Goal: Task Accomplishment & Management: Use online tool/utility

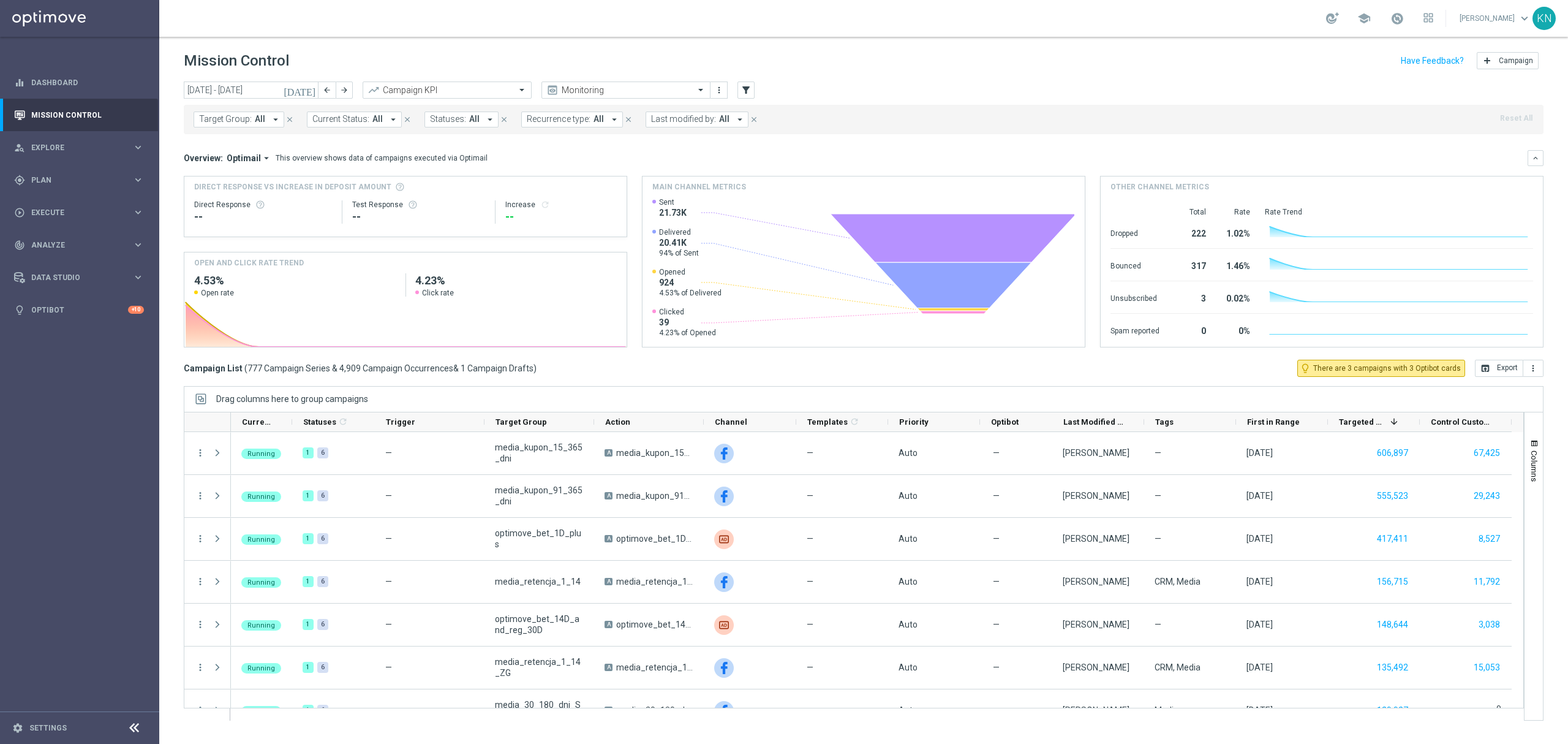
click at [242, 121] on span "Target Group:" at bounding box center [225, 120] width 53 height 11
click at [251, 192] on div "A_LOW-HIGH_TARGET_ZBR_ZUZEL_F1_290825_MAIL" at bounding box center [300, 197] width 202 height 20
type input "A_LOW-HIGH_TARGET_ZBR_ZUZEL_F1_290825_MAIL"
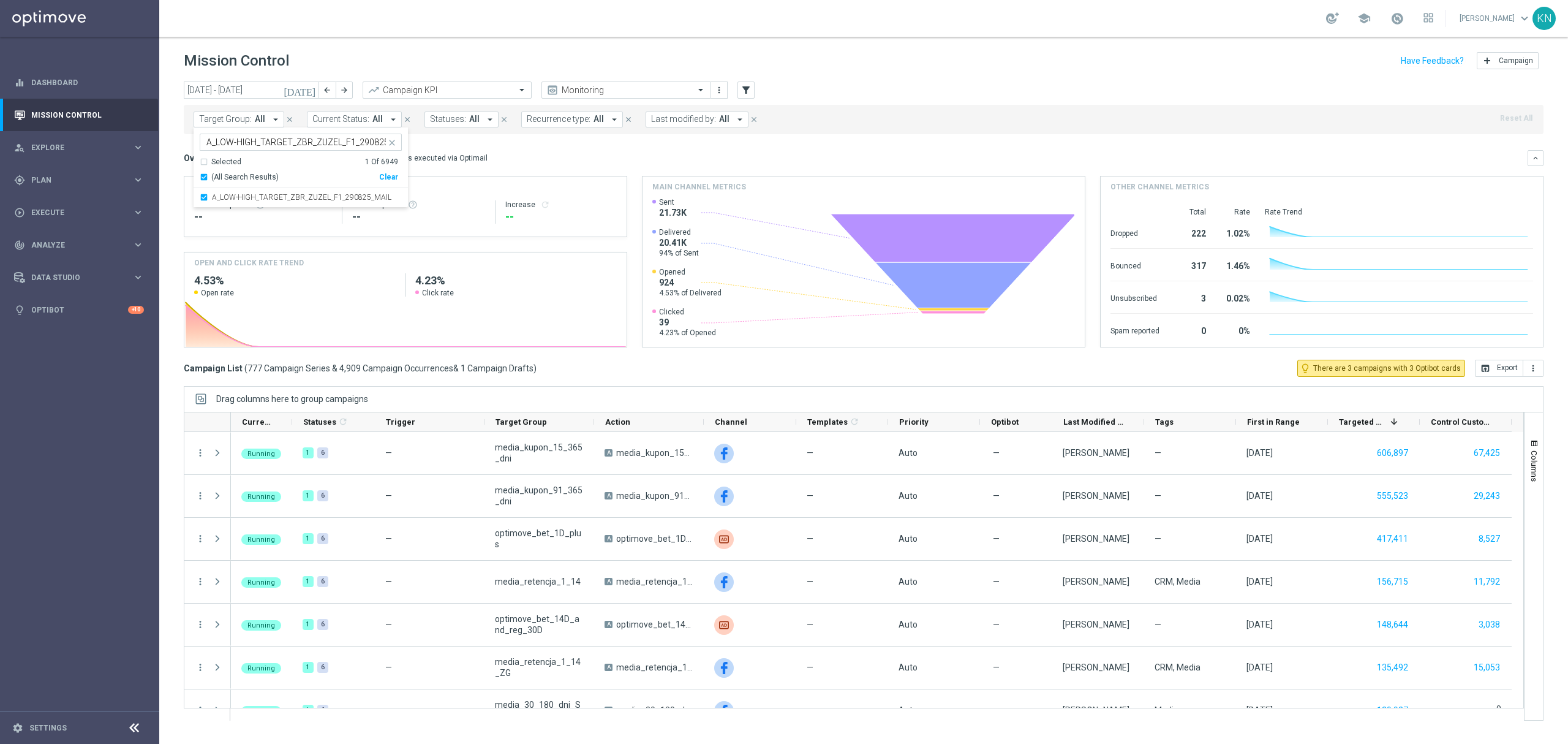
click at [584, 152] on div "Overview: Optimail arrow_drop_down This overview shows data of campaigns execut…" at bounding box center [863, 158] width 1359 height 16
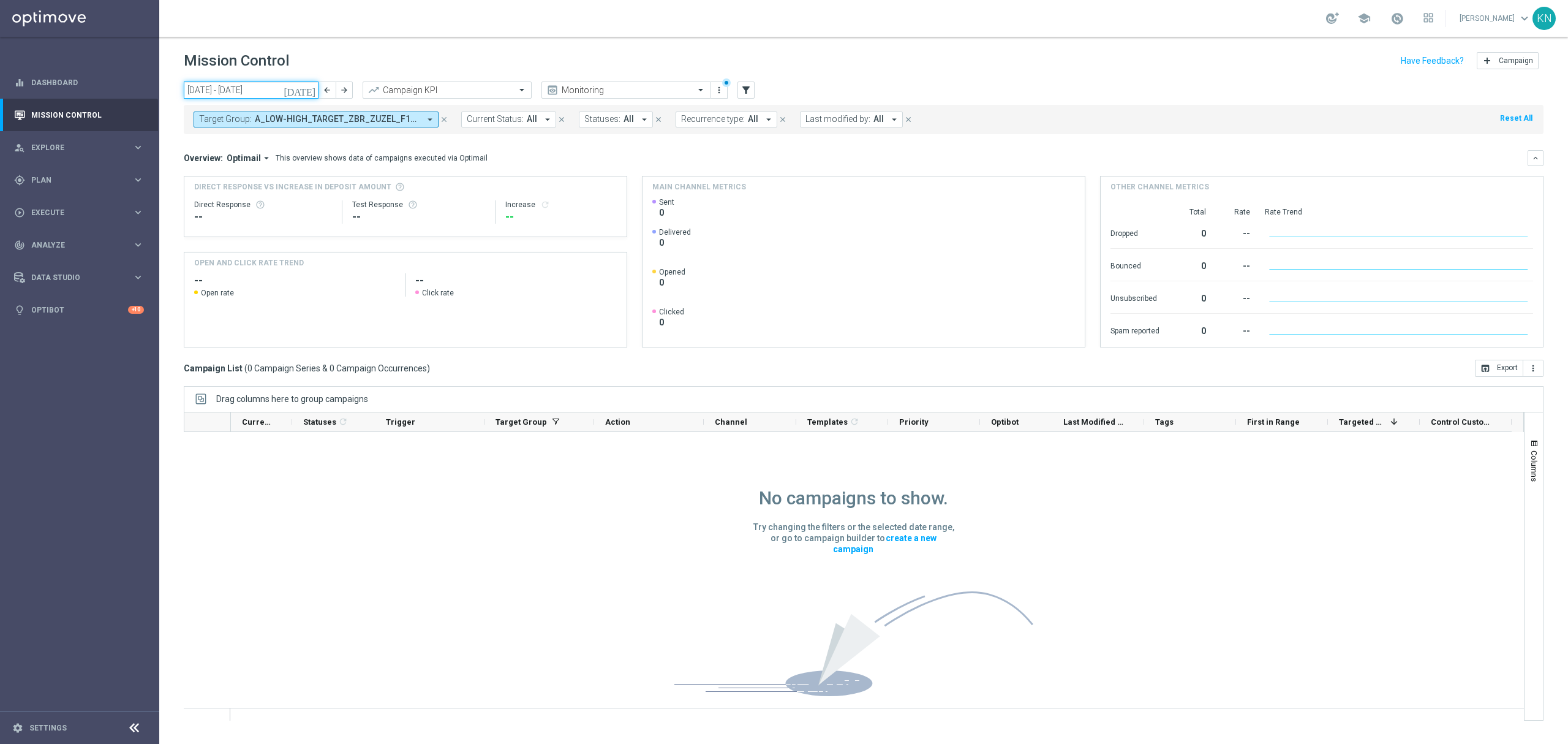
click at [286, 89] on input "[DATE] - [DATE]" at bounding box center [251, 90] width 135 height 18
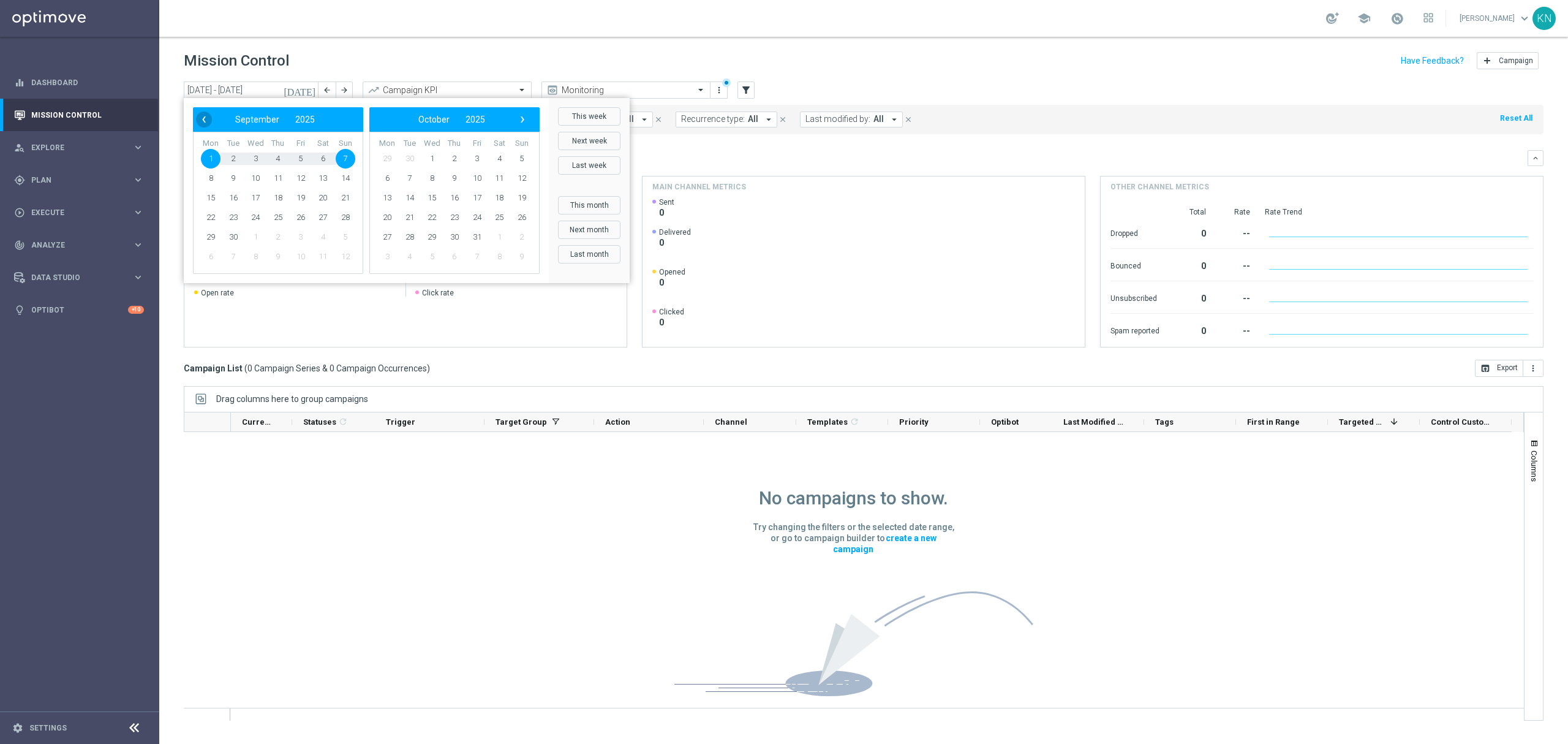
click at [204, 116] on span "‹" at bounding box center [203, 119] width 16 height 16
click at [472, 157] on span "5" at bounding box center [477, 159] width 20 height 20
click at [345, 158] on span "7" at bounding box center [345, 159] width 20 height 20
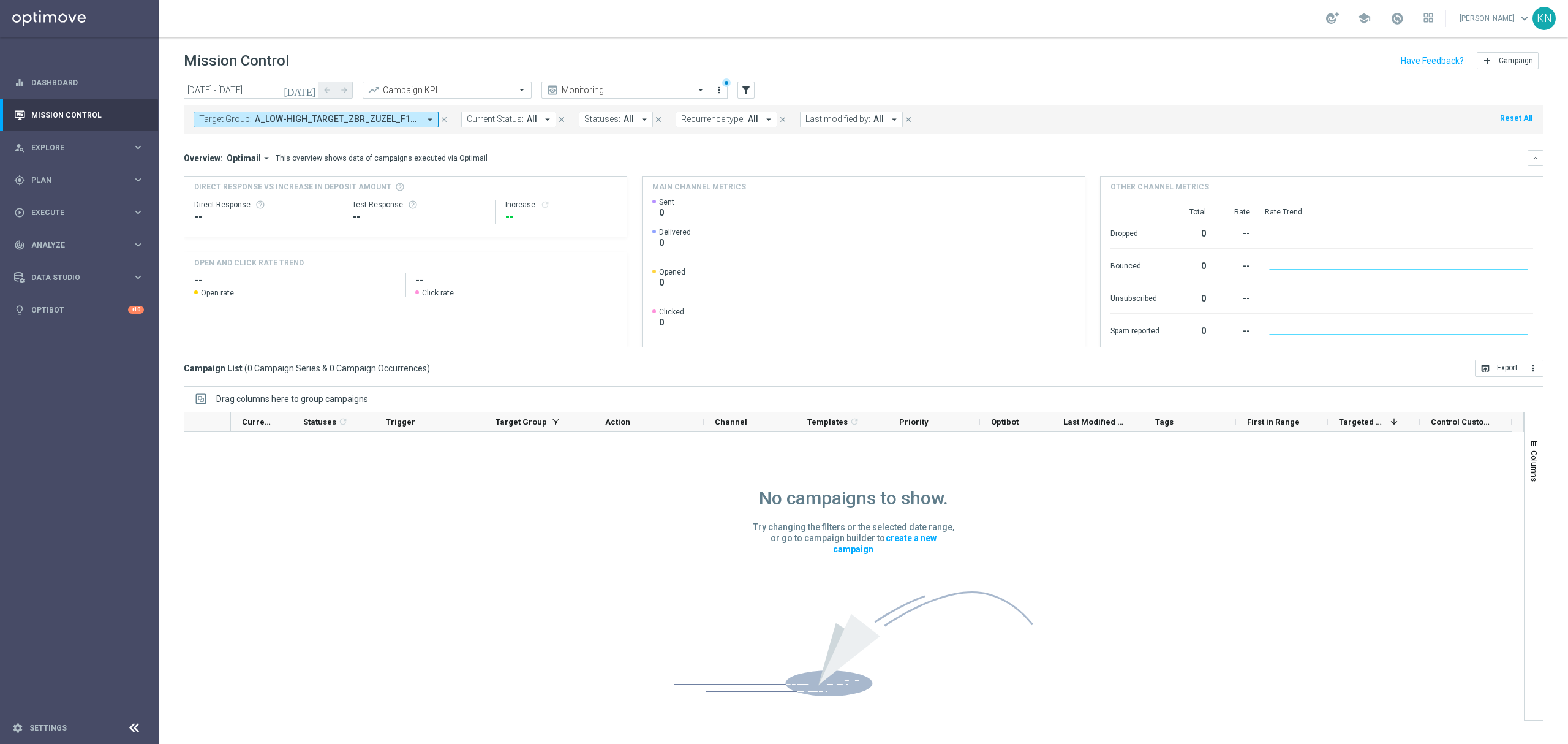
drag, startPoint x: 264, startPoint y: 101, endPoint x: 264, endPoint y: 95, distance: 6.0
click at [265, 101] on div "Target Group: A_LOW-HIGH_TARGET_ZBR_ZUZEL_F1_290825_MAIL arrow_drop_down close …" at bounding box center [863, 117] width 1359 height 34
click at [263, 88] on input "[DATE] - [DATE]" at bounding box center [251, 90] width 135 height 18
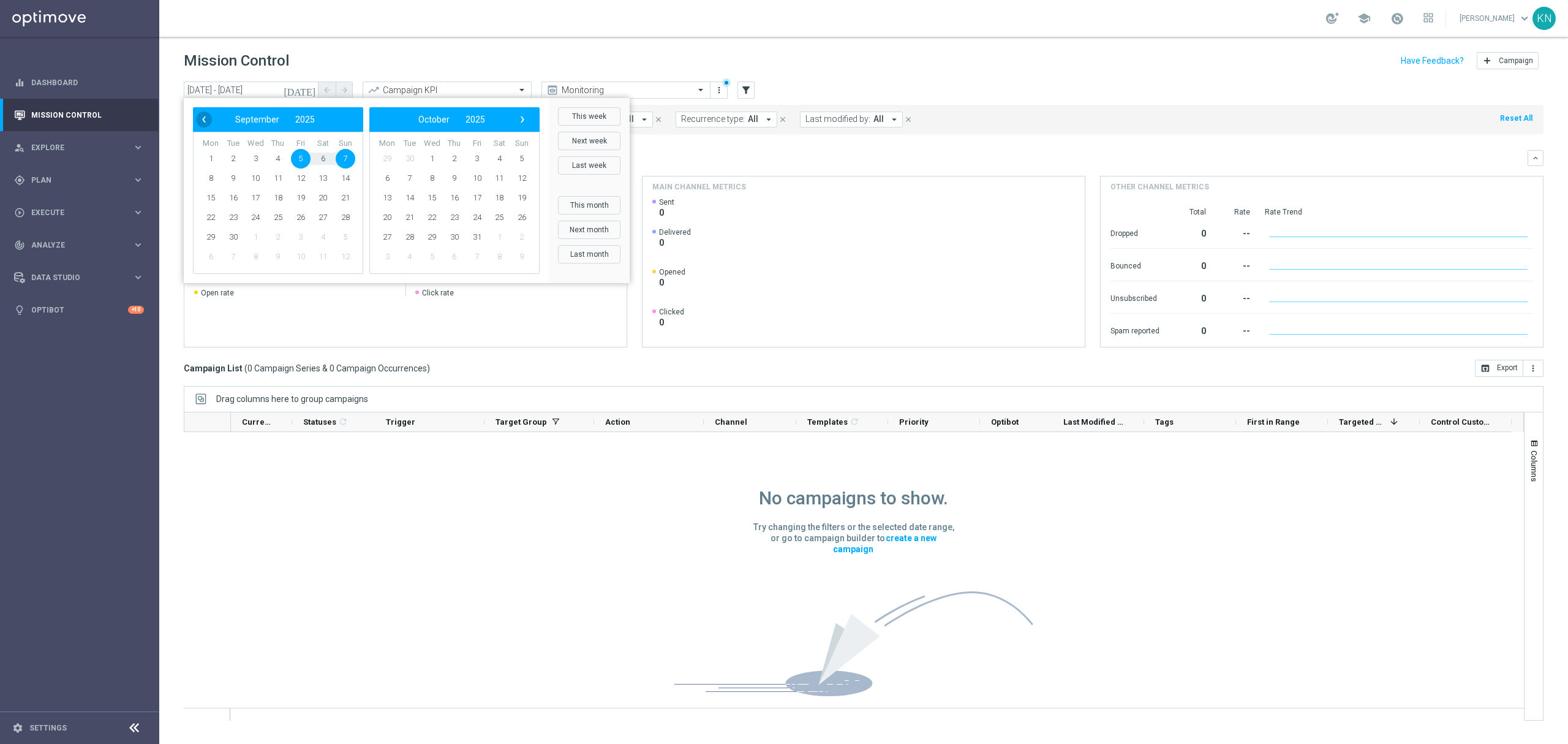
click at [198, 117] on span "‹" at bounding box center [203, 119] width 16 height 16
click at [295, 234] on span "29" at bounding box center [301, 237] width 20 height 20
click at [339, 236] on span "31" at bounding box center [345, 237] width 20 height 20
type input "[DATE] - [DATE]"
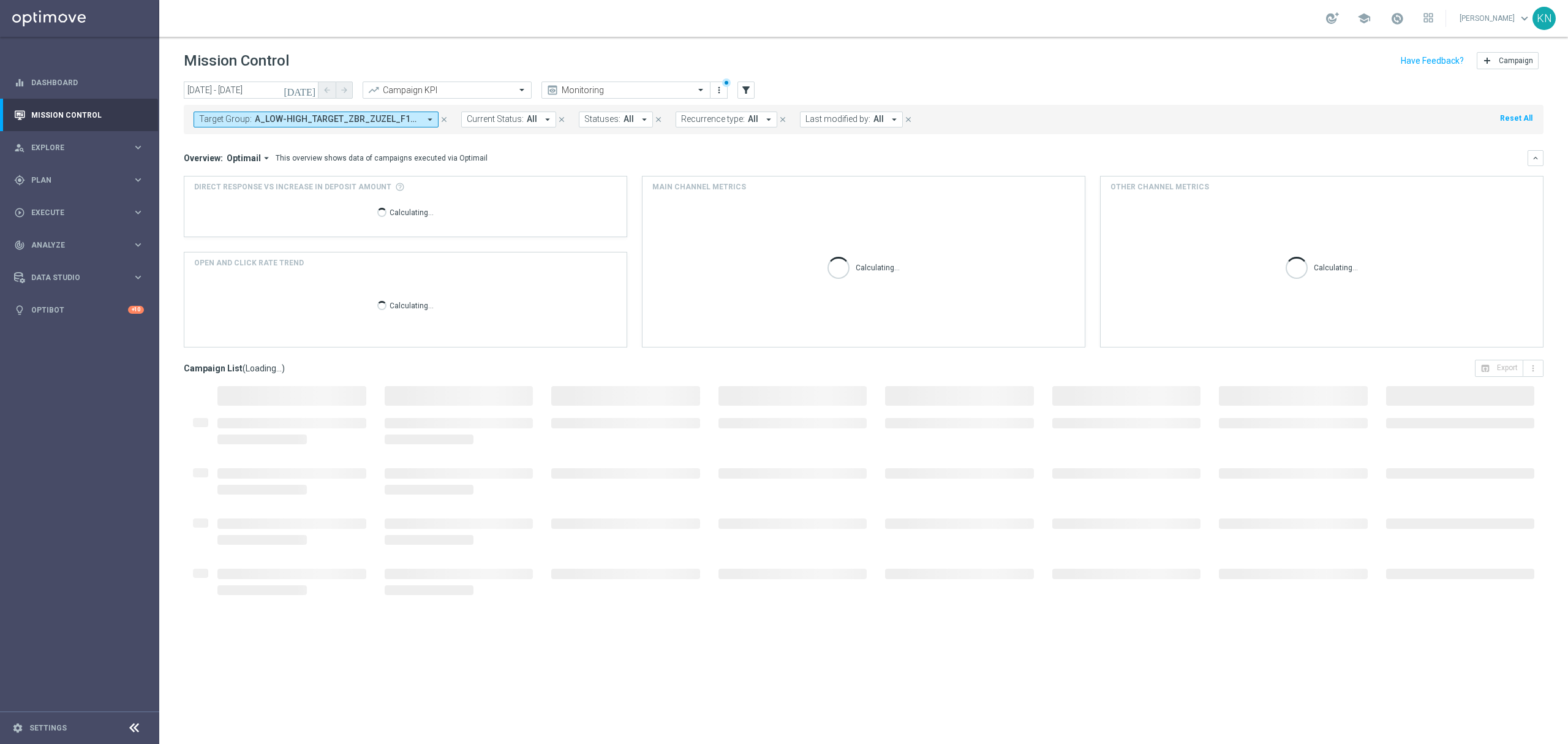
click at [510, 141] on mini-dashboard "Overview: Optimail arrow_drop_down This overview shows data of campaigns execut…" at bounding box center [863, 247] width 1359 height 226
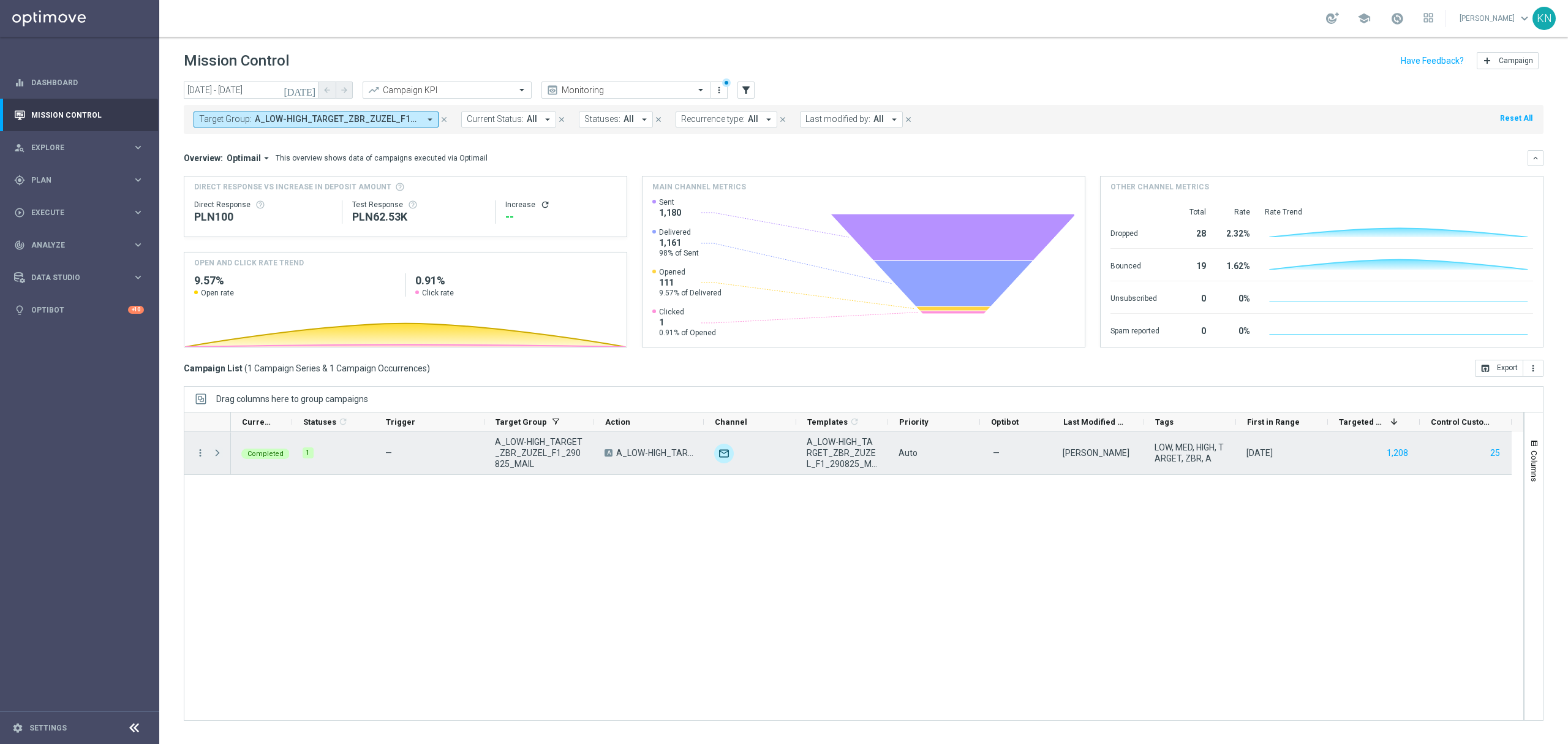
click at [216, 456] on span "Press SPACE to select this row." at bounding box center [217, 453] width 11 height 10
click at [199, 449] on icon "more_vert" at bounding box center [200, 453] width 11 height 11
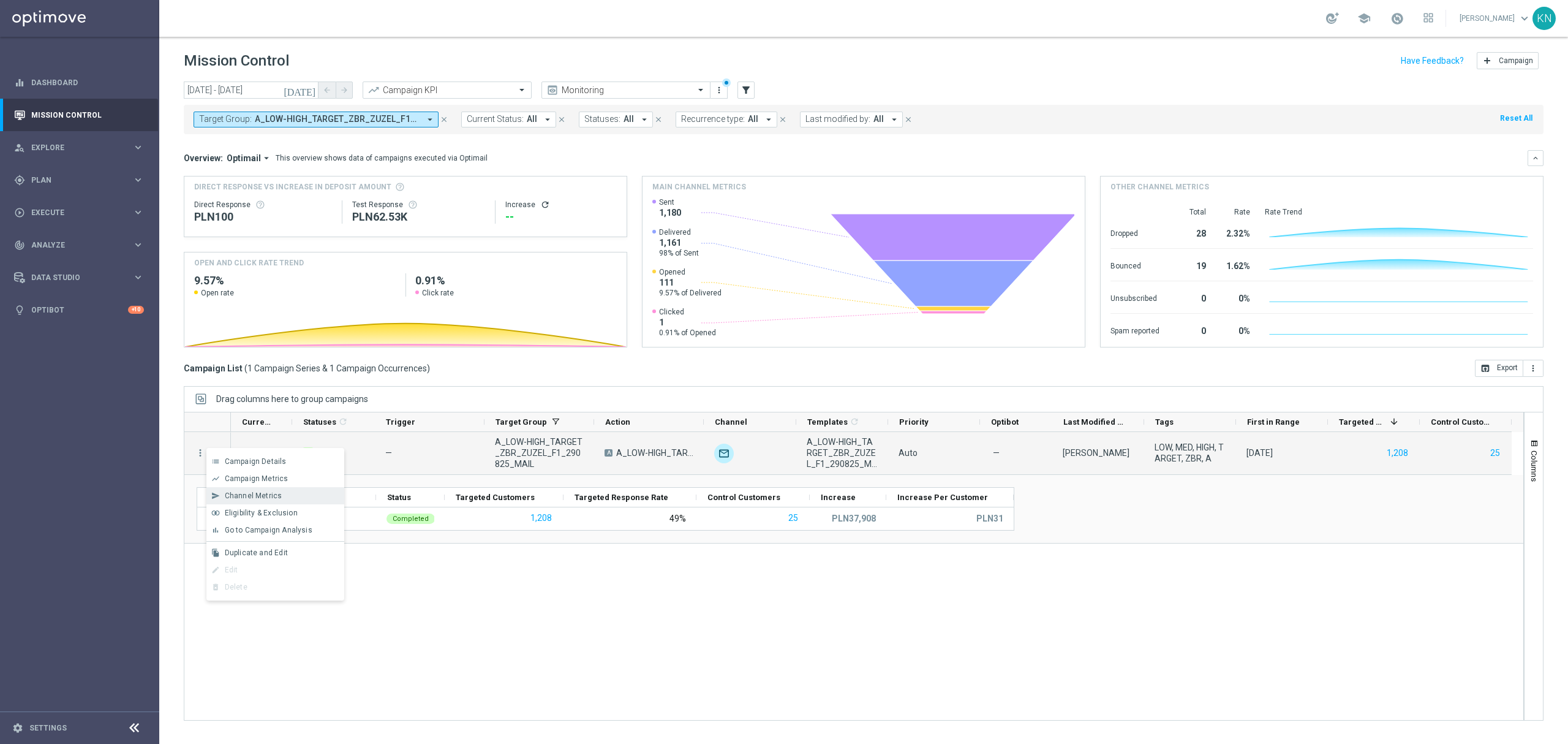
click at [284, 488] on div "send Channel Metrics" at bounding box center [275, 495] width 138 height 18
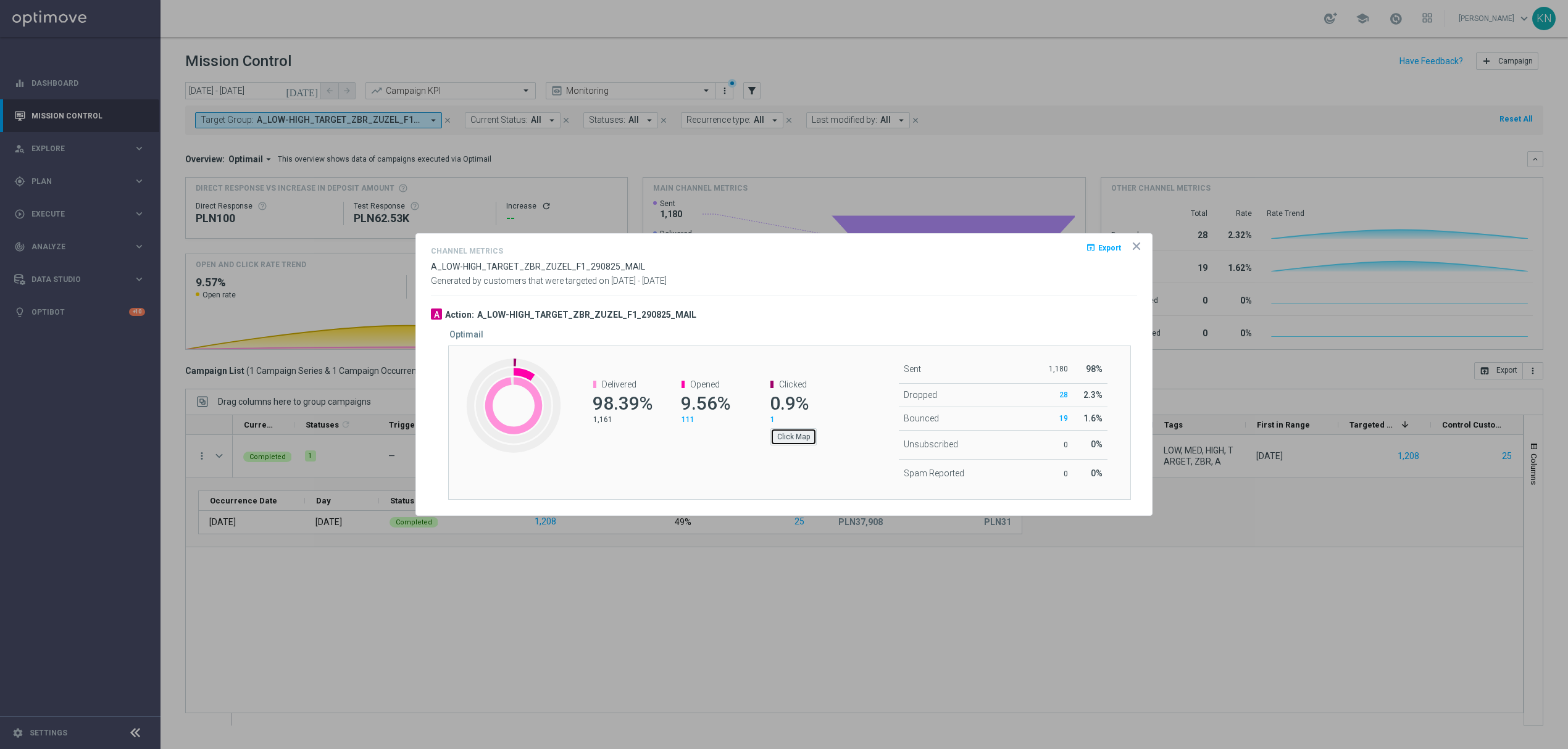
click at [806, 442] on button "Click Map" at bounding box center [793, 437] width 46 height 18
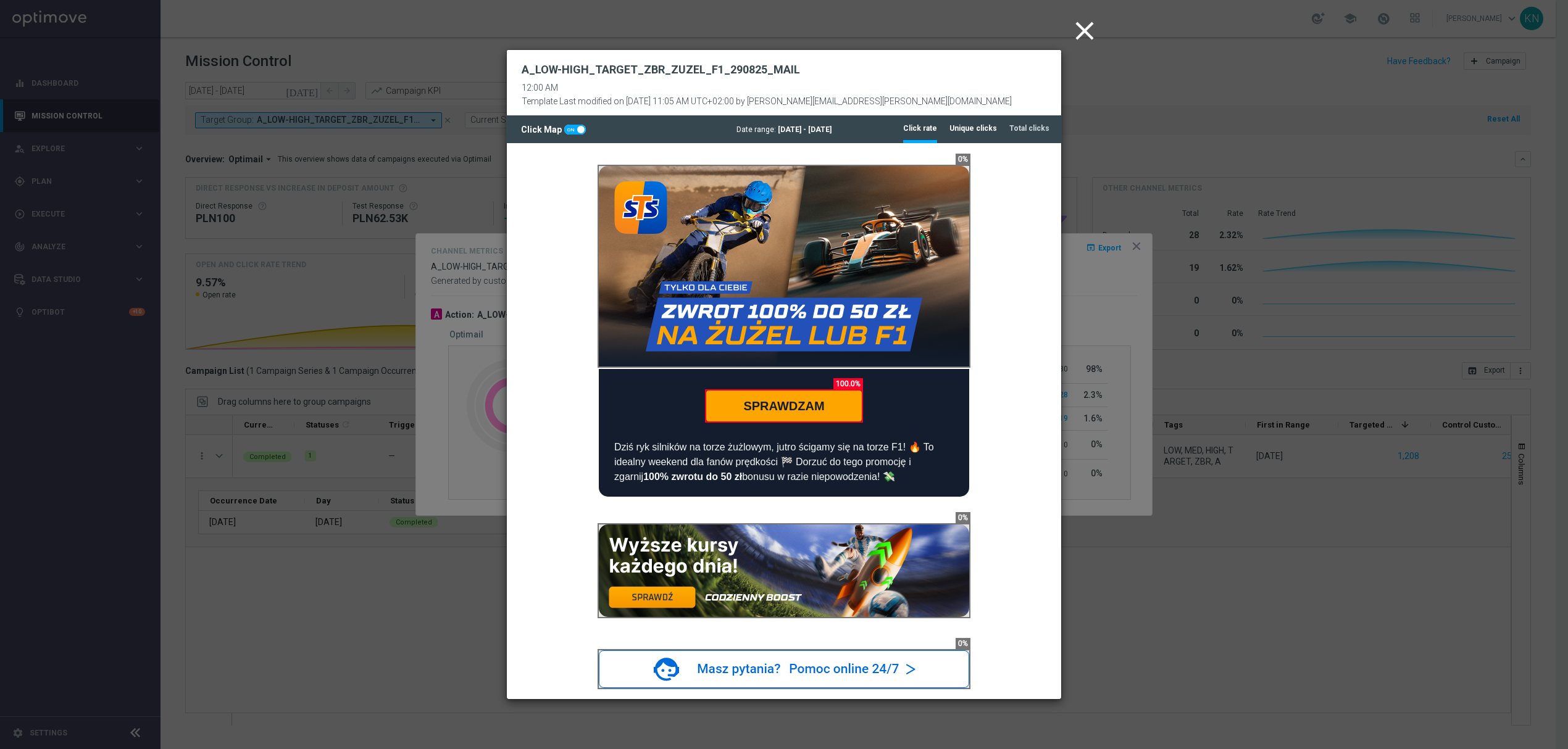
click at [981, 128] on tab-header "Unique clicks" at bounding box center [973, 129] width 48 height 11
click at [1023, 124] on tab-header "Total clicks" at bounding box center [1029, 129] width 40 height 11
click at [921, 130] on tab-header "Click rate" at bounding box center [920, 129] width 34 height 11
click at [1085, 28] on icon "close" at bounding box center [1084, 31] width 31 height 31
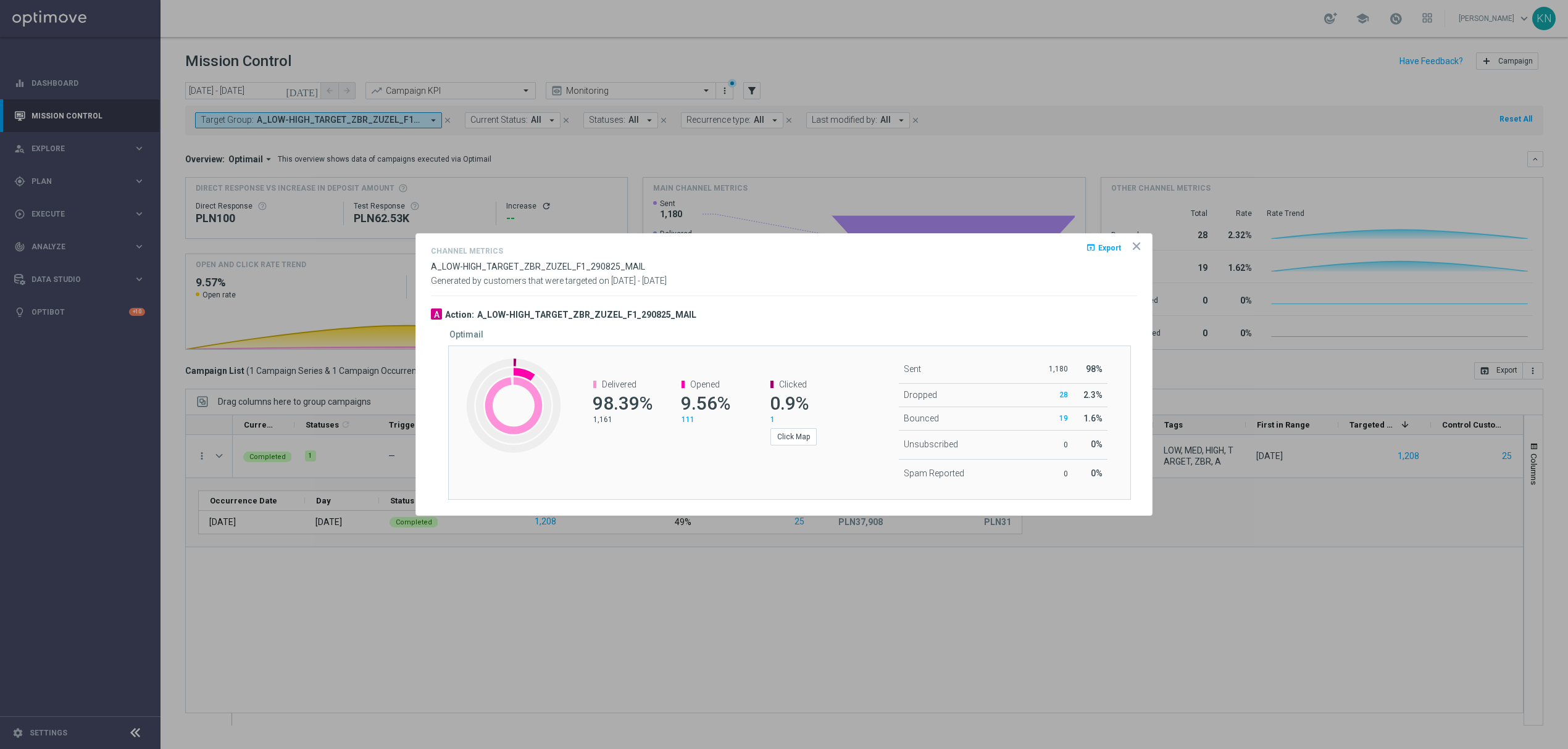
click at [1137, 244] on icon "icon" at bounding box center [1136, 246] width 6 height 6
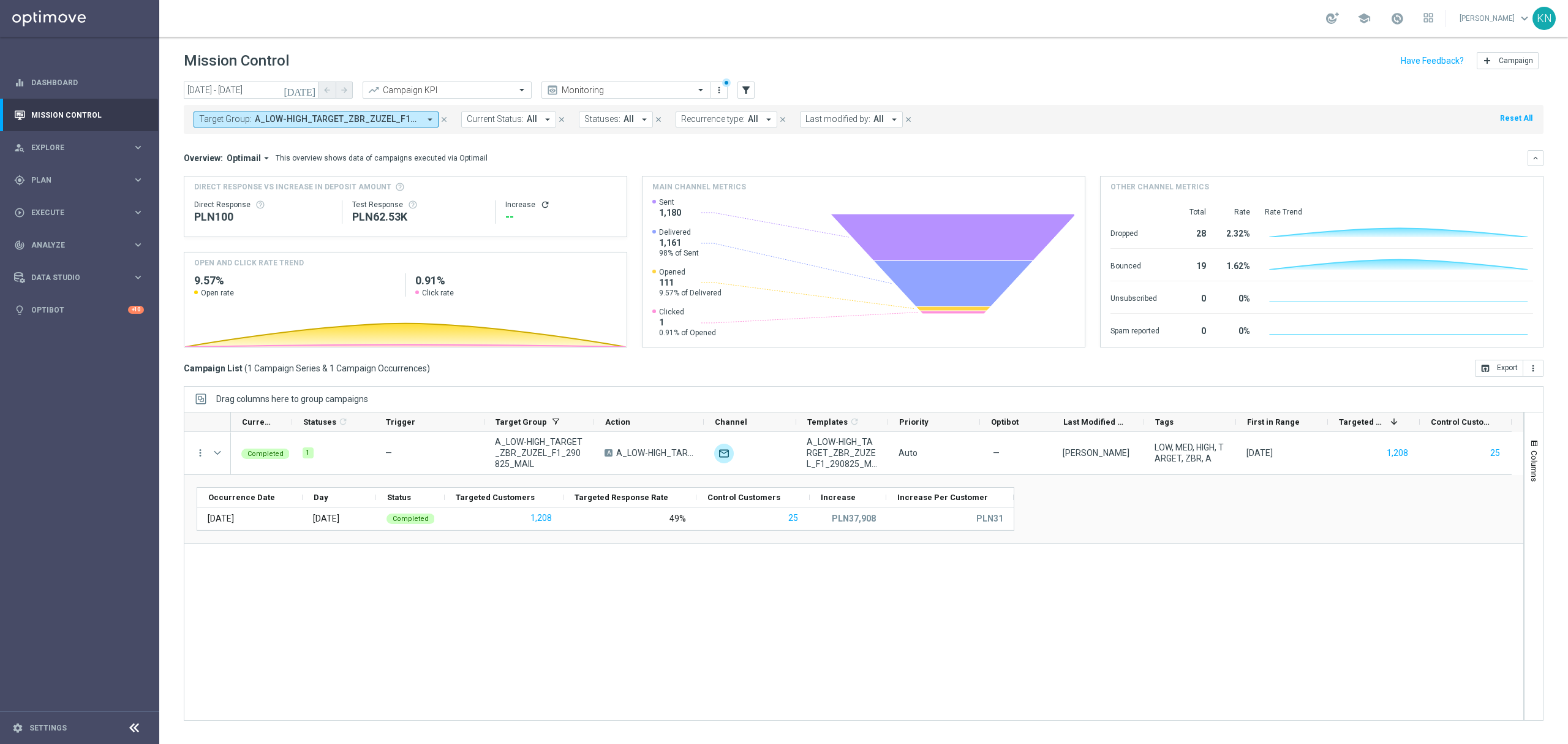
click at [574, 588] on div "Completed 1 — A_LOW-HIGH_TARGET_ZBR_ZUZEL_F1_290825_MAIL A A_LOW-HIGH_TARGET_ZB…" at bounding box center [877, 576] width 1292 height 288
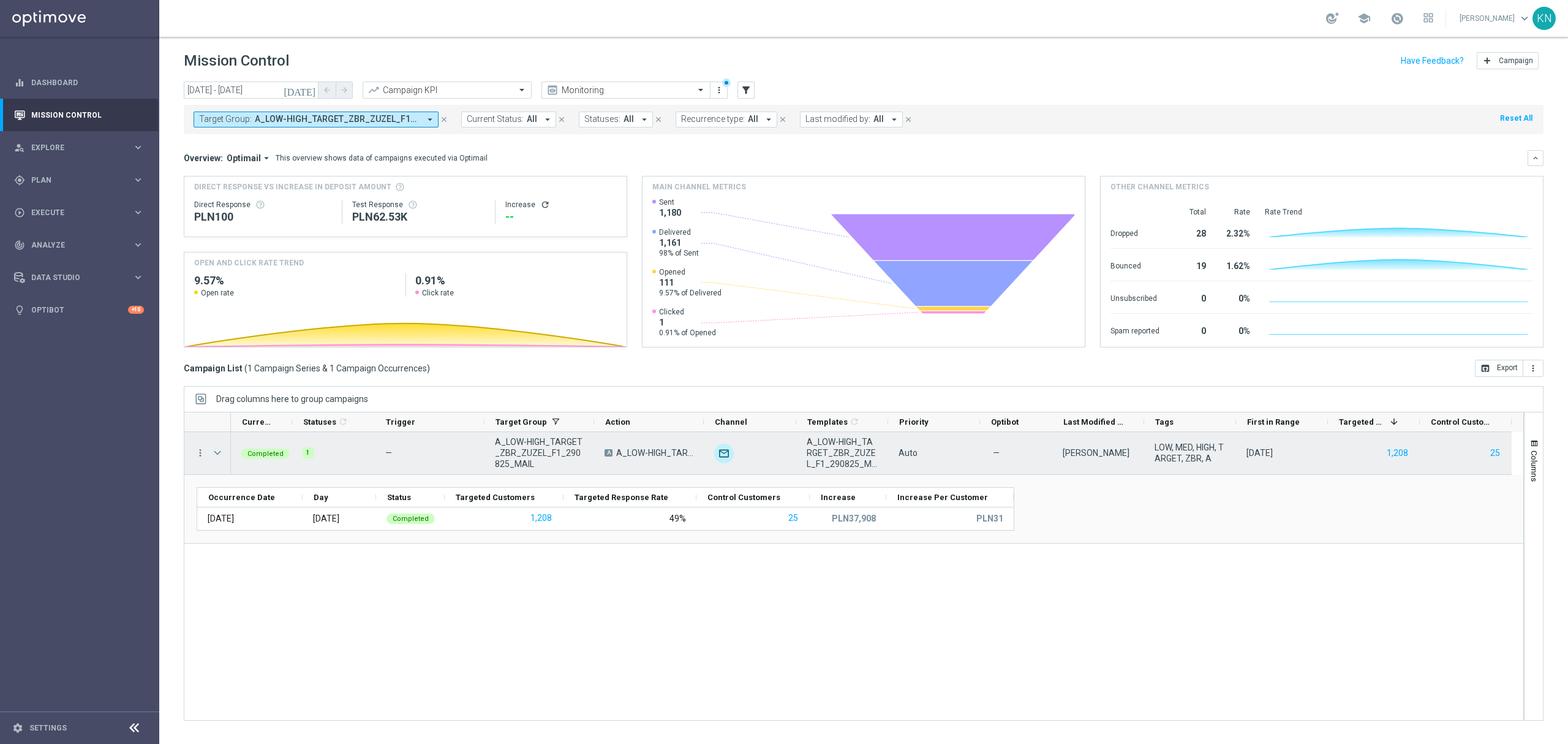
click at [219, 451] on span "Press SPACE to select this row." at bounding box center [217, 453] width 11 height 10
